Goal: Transaction & Acquisition: Purchase product/service

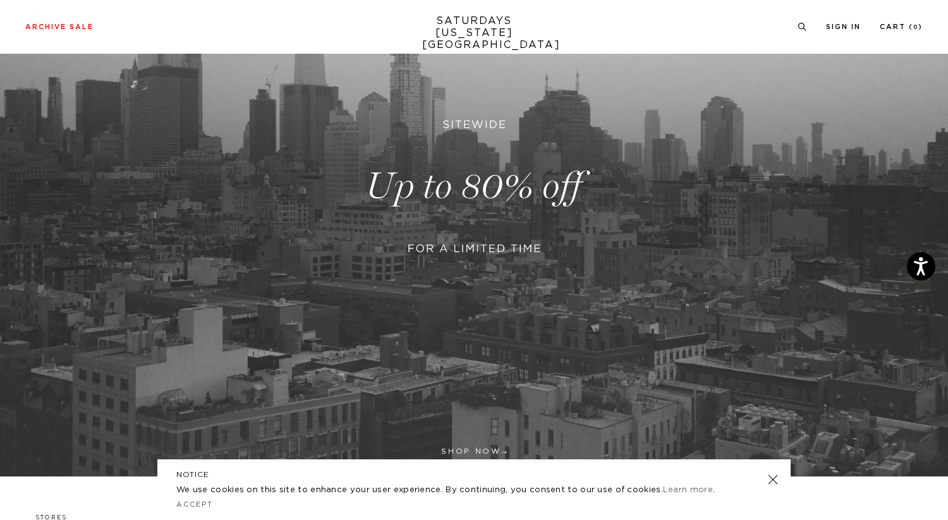
scroll to position [172, 0]
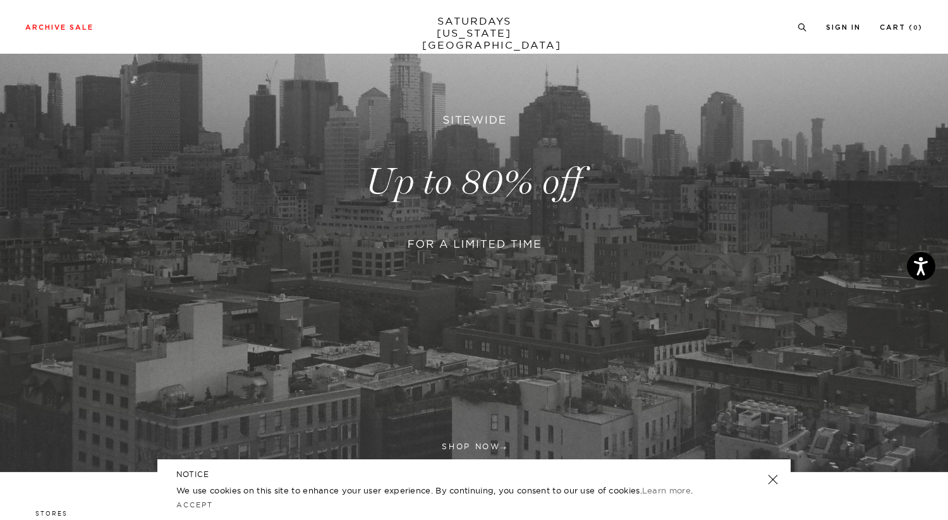
click at [487, 240] on link at bounding box center [474, 182] width 948 height 580
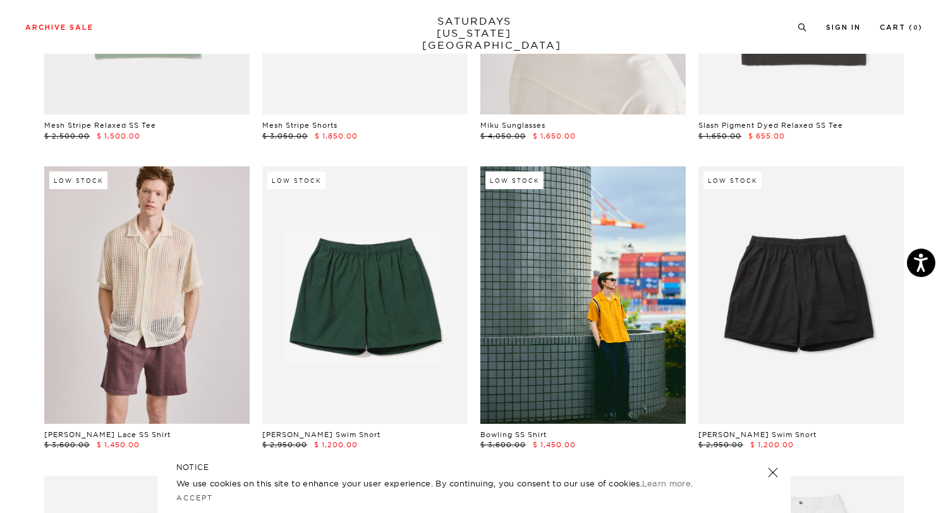
scroll to position [299, 0]
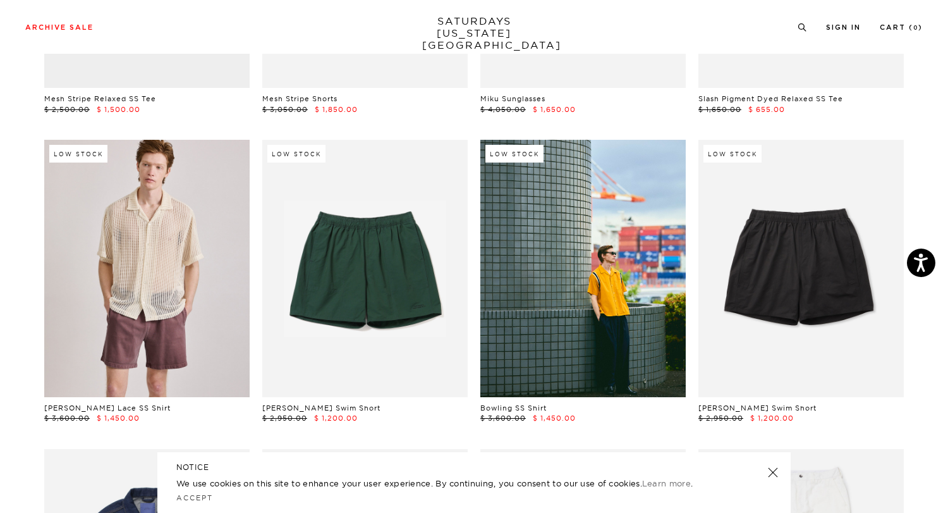
click at [777, 476] on link at bounding box center [773, 472] width 18 height 18
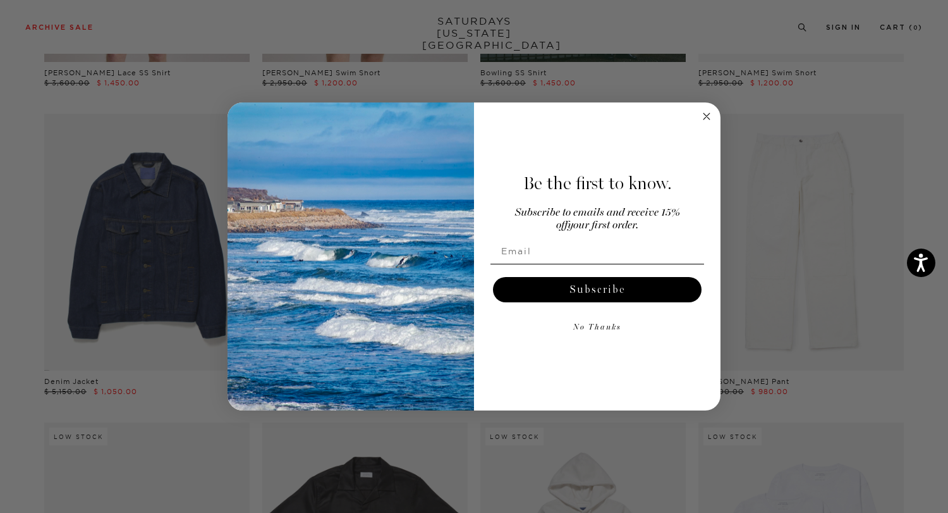
scroll to position [635, 0]
click at [709, 112] on circle "Close dialog" at bounding box center [707, 116] width 15 height 15
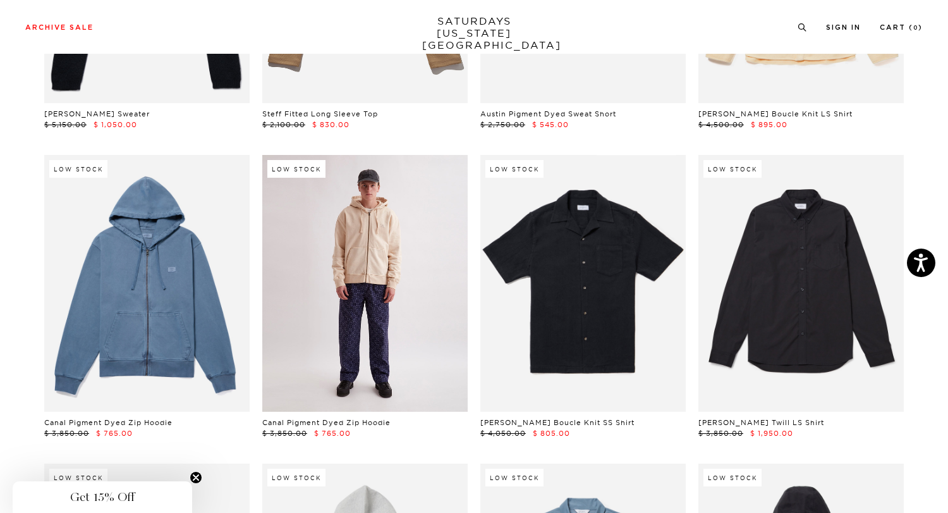
scroll to position [12385, 0]
